Goal: Find specific page/section: Find specific page/section

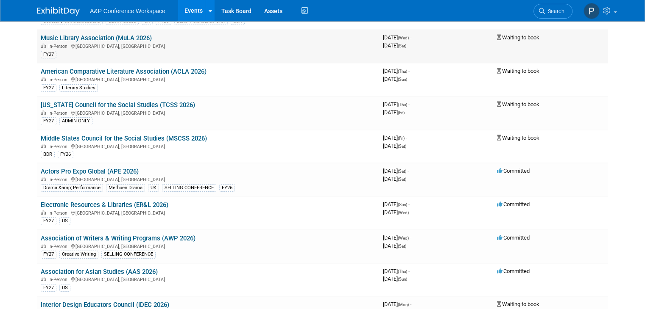
scroll to position [1547, 0]
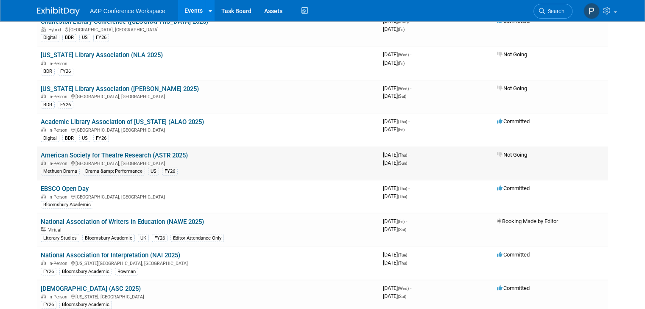
click at [168, 151] on link "American Society for Theatre Research (ASTR 2025)" at bounding box center [114, 155] width 147 height 8
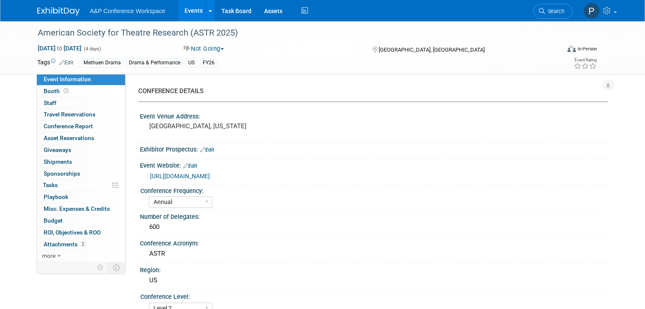
select select "Annual"
select select "Level 2"
select select "In-Person Booth"
select select "Drama & Performance Studies"
select select "Methuen Drama"
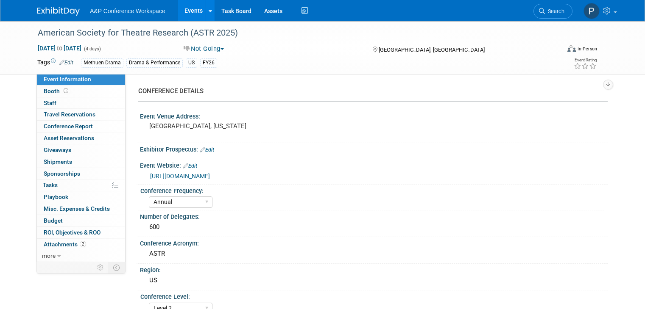
select select "[PERSON_NAME]"
select select "Networking/Commissioning"
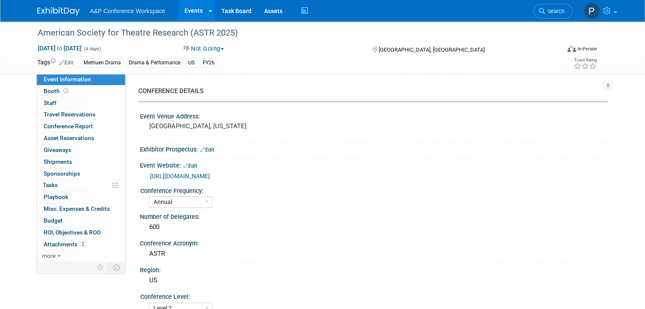
click at [210, 173] on link "[URL][DOMAIN_NAME]" at bounding box center [180, 176] width 60 height 7
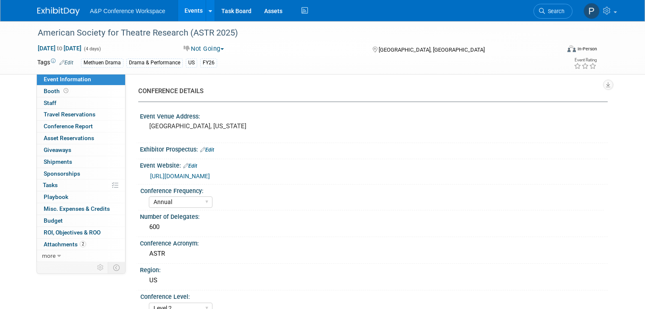
select select "Annual"
select select "Level 2"
select select "In-Person Booth"
select select "Drama & Performance Studies"
select select "Methuen Drama"
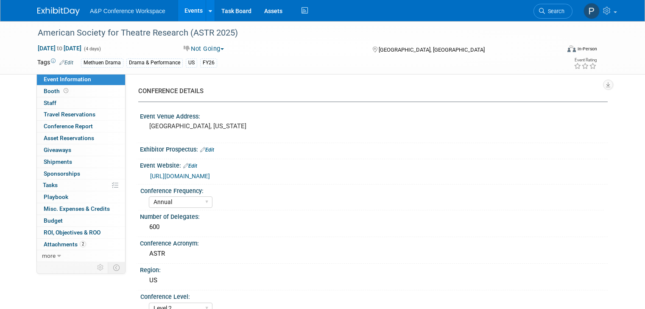
select select "[PERSON_NAME]"
select select "Networking/Commissioning"
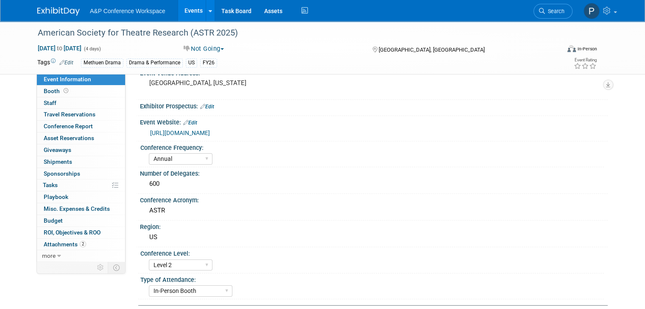
scroll to position [41, 0]
